Goal: Navigation & Orientation: Find specific page/section

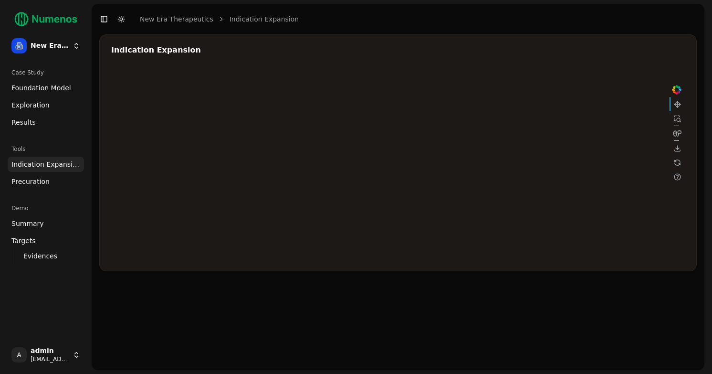
click at [584, 124] on div at bounding box center [397, 163] width 573 height 191
click at [53, 125] on link "Results" at bounding box center [46, 122] width 76 height 15
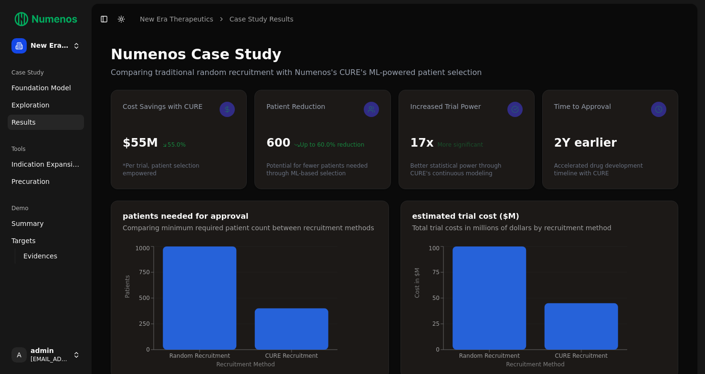
click at [50, 106] on link "Exploration" at bounding box center [46, 104] width 76 height 15
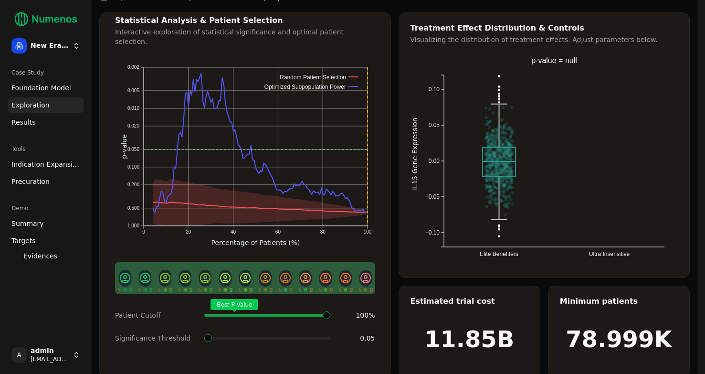
scroll to position [23, 0]
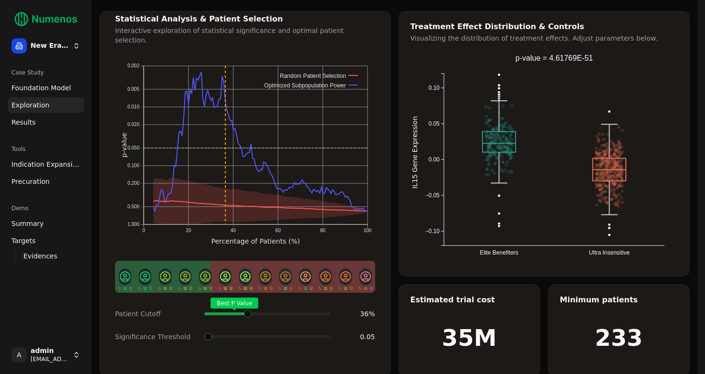
click at [327, 312] on span at bounding box center [327, 314] width 1 height 4
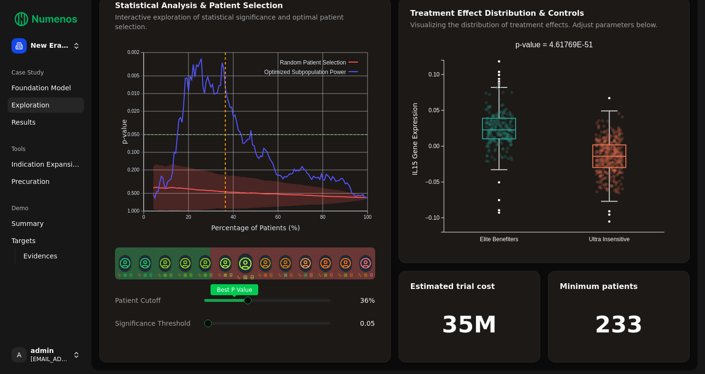
scroll to position [0, 0]
click at [204, 319] on span at bounding box center [208, 323] width 8 height 8
click at [24, 227] on span "Summary" at bounding box center [27, 224] width 32 height 10
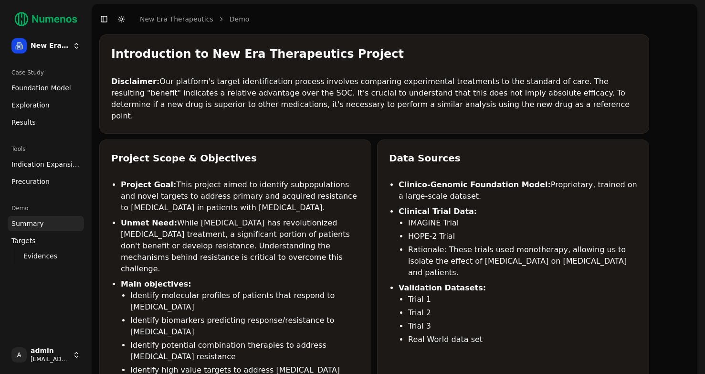
click at [28, 236] on span "Targets" at bounding box center [23, 241] width 24 height 10
